Goal: Find contact information: Find contact information

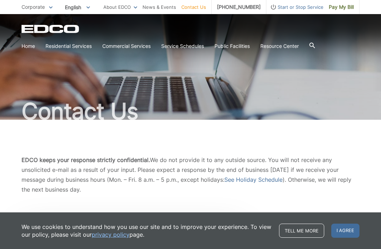
scroll to position [4, 0]
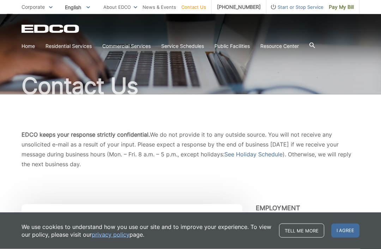
scroll to position [0, 0]
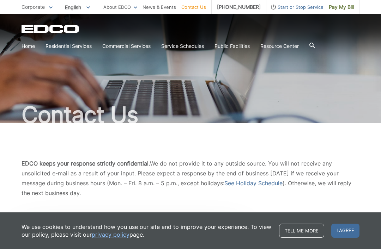
click at [315, 43] on icon at bounding box center [312, 46] width 6 height 6
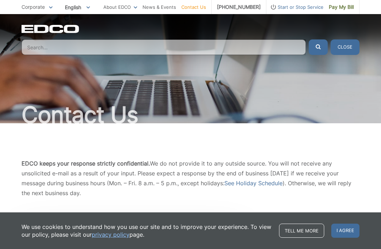
click at [61, 54] on input "Search" at bounding box center [163, 47] width 284 height 16
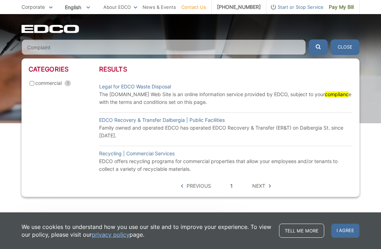
type input "Complaint"
click at [318, 47] on button "submit" at bounding box center [317, 47] width 19 height 16
click at [318, 45] on icon "submit" at bounding box center [317, 46] width 5 height 5
click at [262, 182] on span "Next" at bounding box center [258, 186] width 13 height 8
click at [259, 187] on span "Next" at bounding box center [258, 186] width 13 height 8
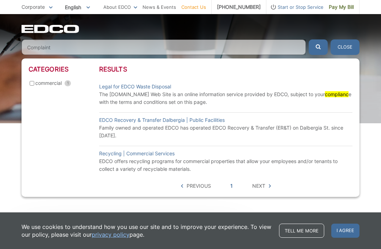
click at [189, 184] on span "Previous" at bounding box center [198, 186] width 24 height 8
click at [192, 186] on span "Previous" at bounding box center [198, 186] width 24 height 8
click at [378, 110] on div "Contact Us" at bounding box center [190, 68] width 381 height 109
click at [345, 45] on button "Close" at bounding box center [344, 47] width 29 height 16
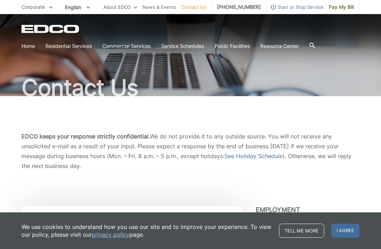
scroll to position [29, 0]
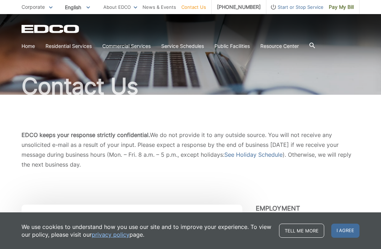
click at [188, 11] on link "Contact Us" at bounding box center [193, 7] width 25 height 8
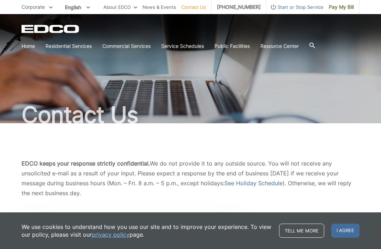
click at [345, 229] on span "I agree" at bounding box center [345, 231] width 28 height 14
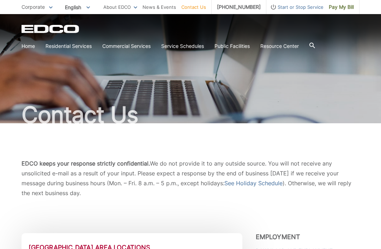
click at [31, 1] on div "Corporate To change your zip code, enter it below and press change. Change Take…" at bounding box center [36, 7] width 31 height 14
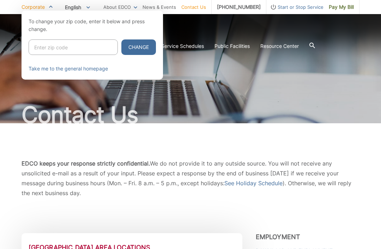
click at [79, 11] on span "English" at bounding box center [78, 7] width 36 height 12
click at [196, 4] on link "Contact Us" at bounding box center [193, 7] width 25 height 8
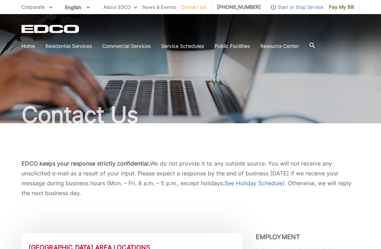
click at [186, 5] on link "Contact Us" at bounding box center [193, 7] width 25 height 8
click at [175, 4] on link "News & Events" at bounding box center [158, 7] width 33 height 8
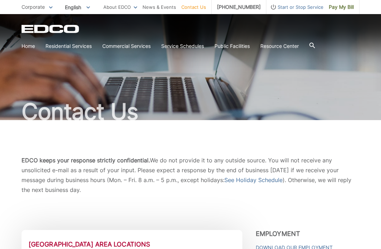
scroll to position [7, 0]
